Goal: Task Accomplishment & Management: Use online tool/utility

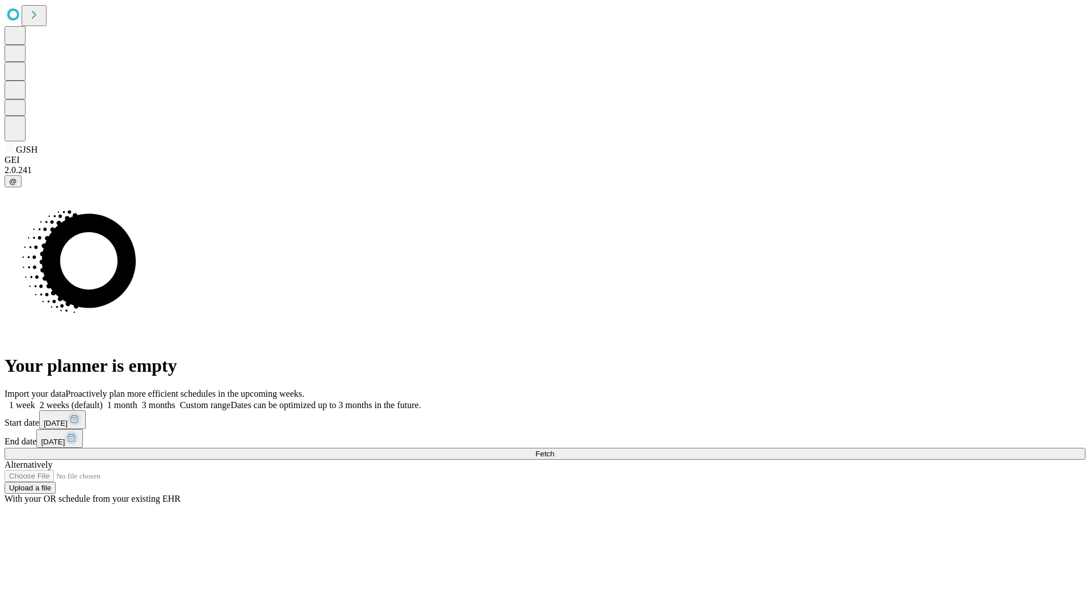
click at [554, 450] on span "Fetch" at bounding box center [544, 454] width 19 height 9
